Goal: Information Seeking & Learning: Learn about a topic

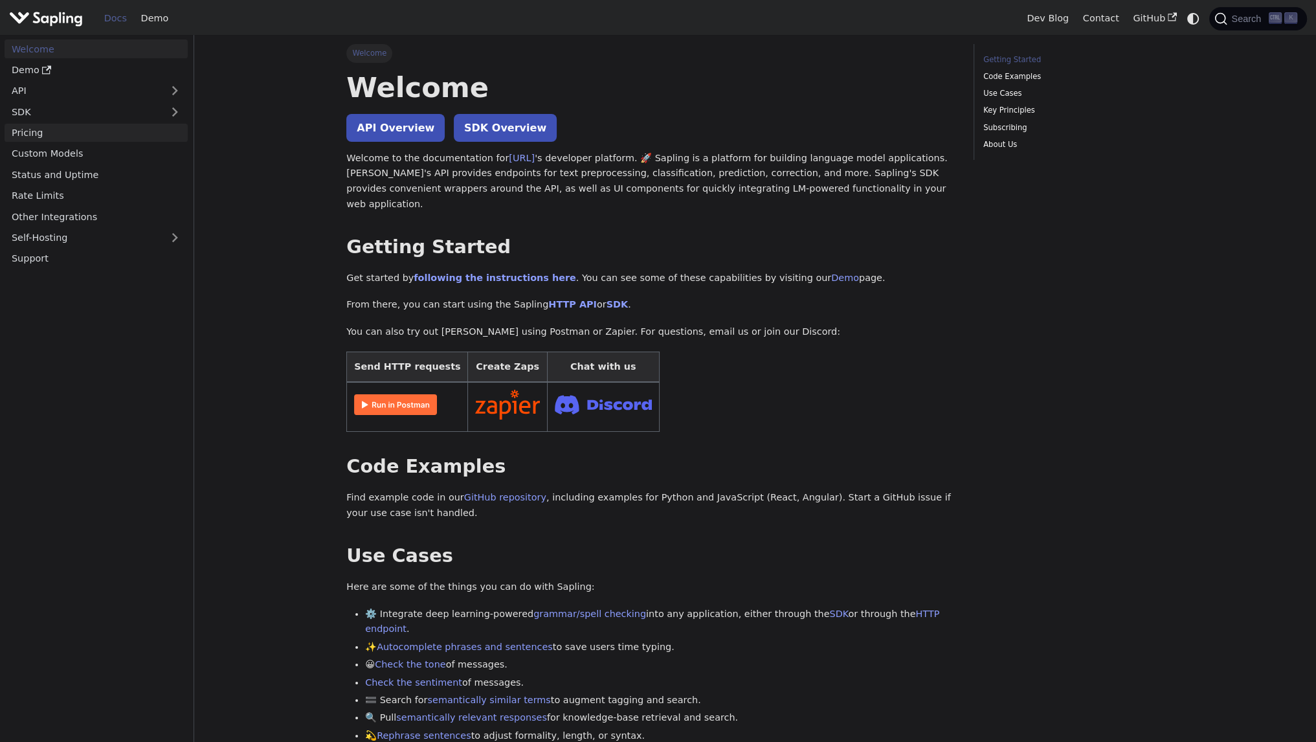
click at [51, 131] on link "Pricing" at bounding box center [96, 133] width 183 height 19
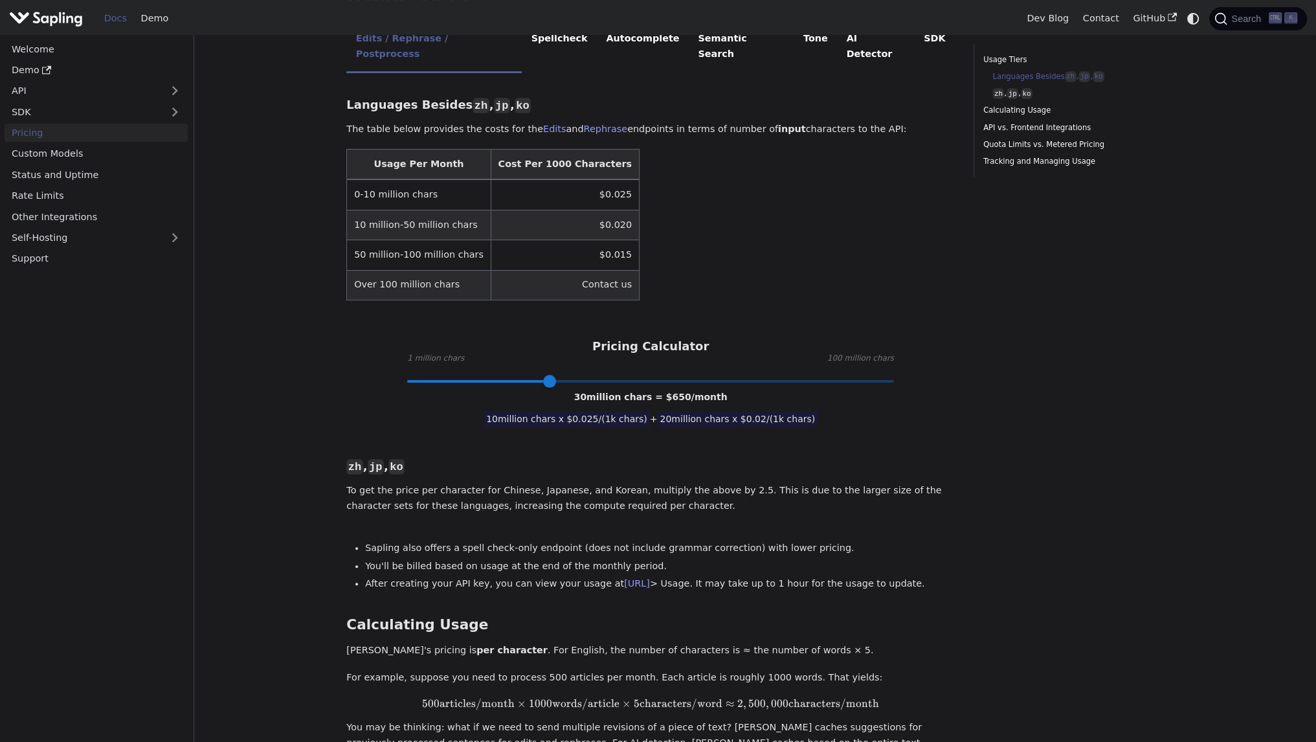
scroll to position [324, 0]
drag, startPoint x: 554, startPoint y: 348, endPoint x: 942, endPoint y: 339, distance: 388.5
click at [942, 339] on div "Pricing Calculator 1 million chars 100 million chars 100 million chars = $ 1800…" at bounding box center [650, 358] width 608 height 42
type input "47"
drag, startPoint x: 893, startPoint y: 353, endPoint x: 634, endPoint y: 357, distance: 258.3
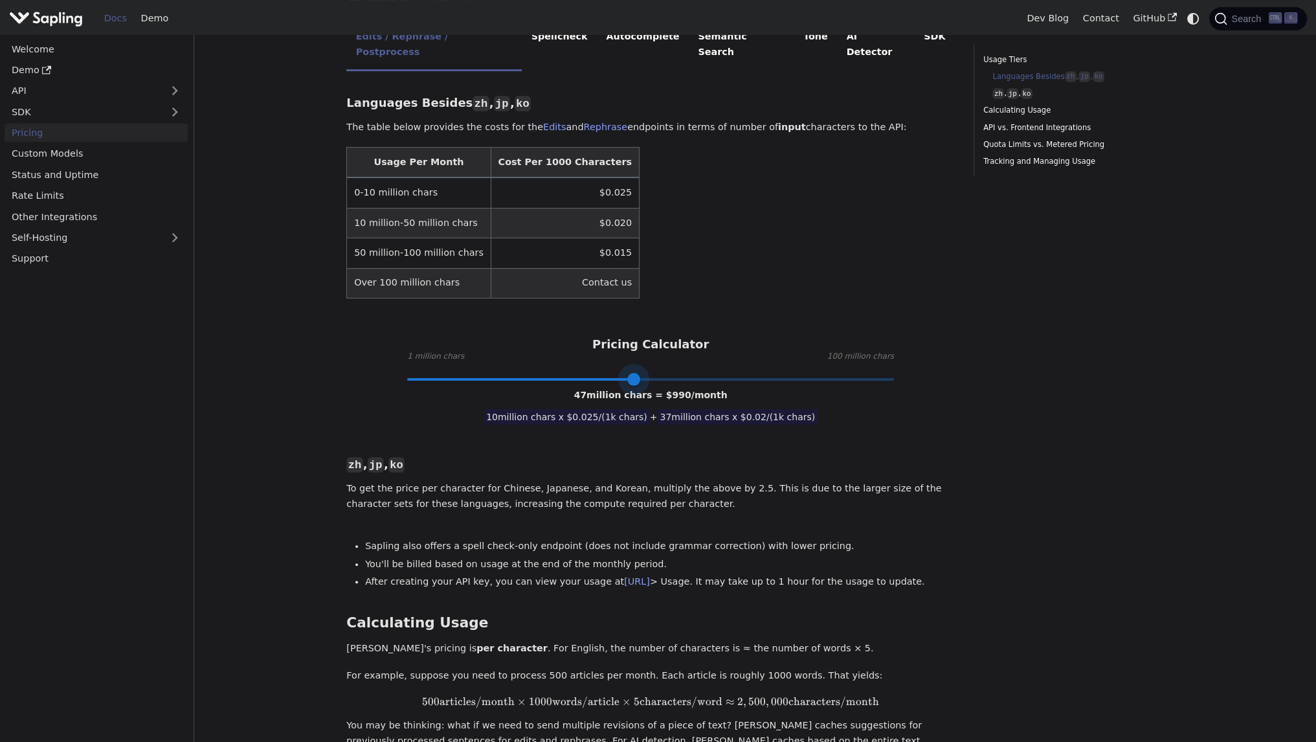
click at [634, 373] on span at bounding box center [633, 379] width 13 height 13
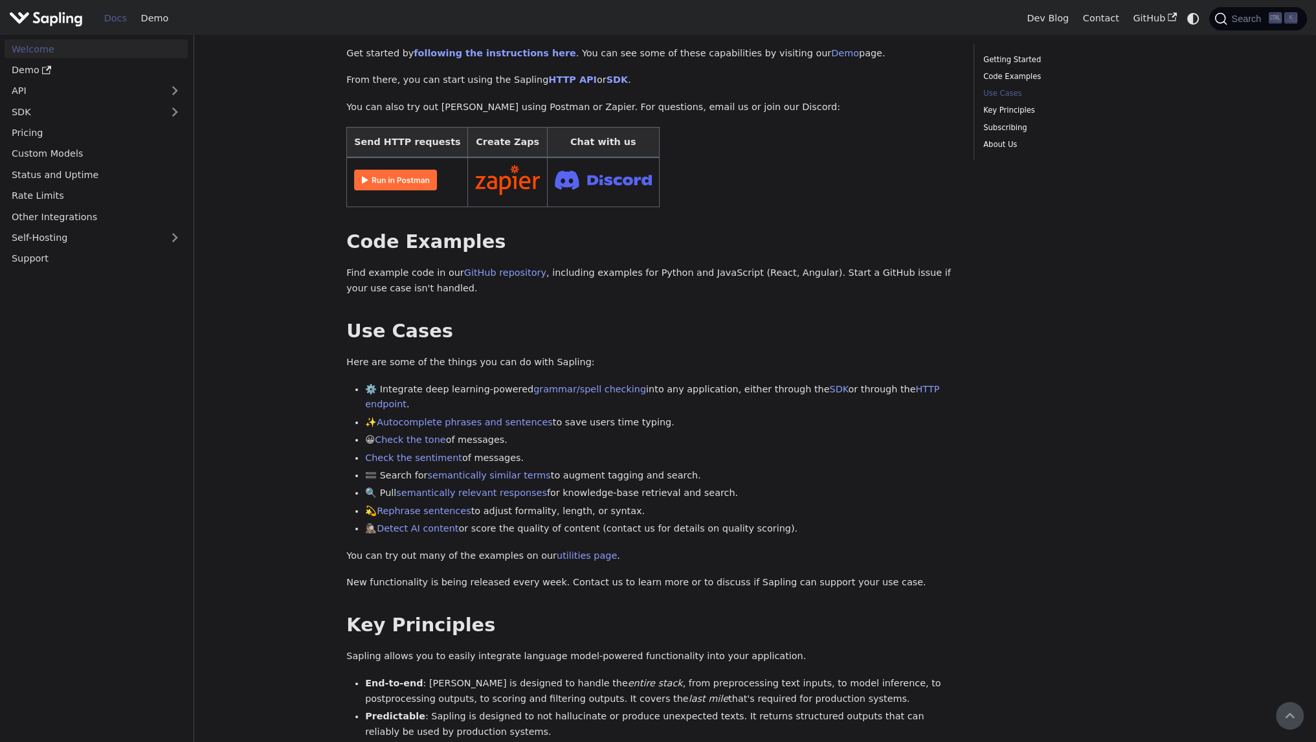
scroll to position [216, 0]
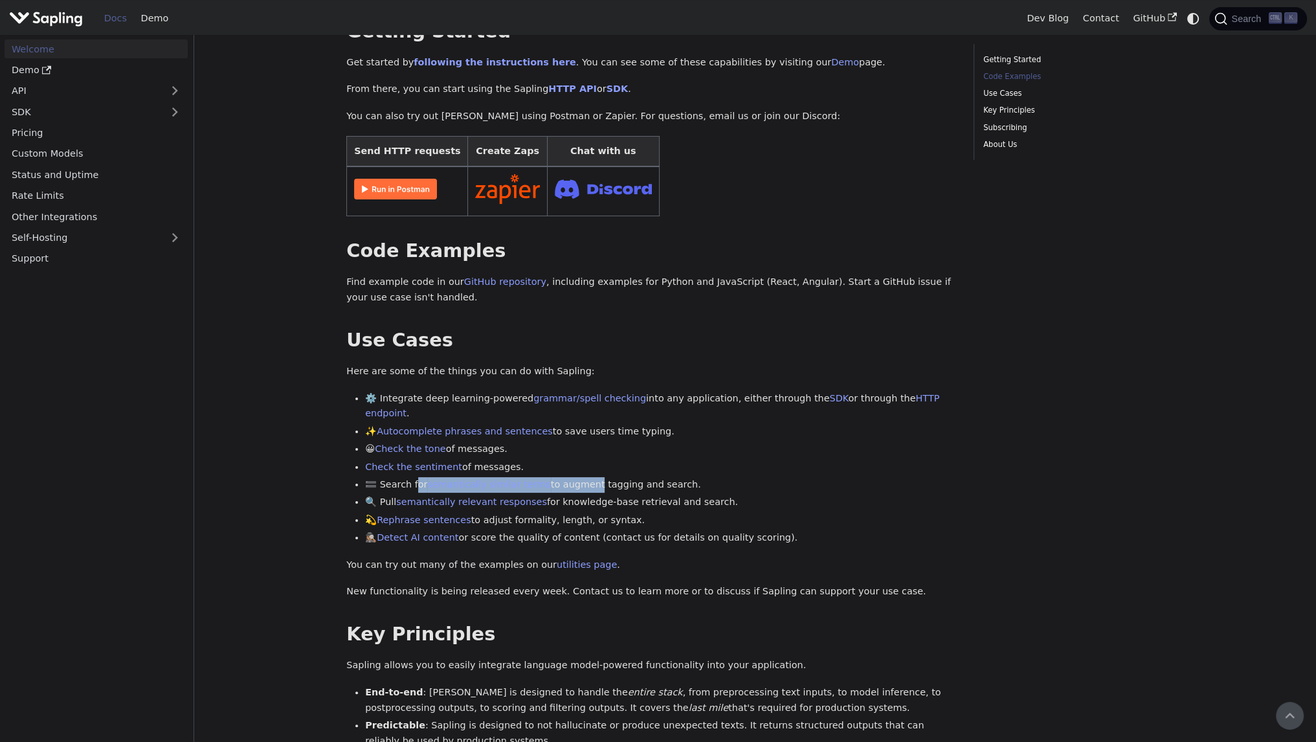
drag, startPoint x: 414, startPoint y: 454, endPoint x: 579, endPoint y: 454, distance: 165.0
click at [579, 477] on li "🟰 Search for semantically similar terms to augment tagging and search." at bounding box center [660, 485] width 590 height 16
click at [654, 477] on li "🟰 Search for semantically similar terms to augment tagging and search." at bounding box center [660, 485] width 590 height 16
